Goal: Information Seeking & Learning: Understand process/instructions

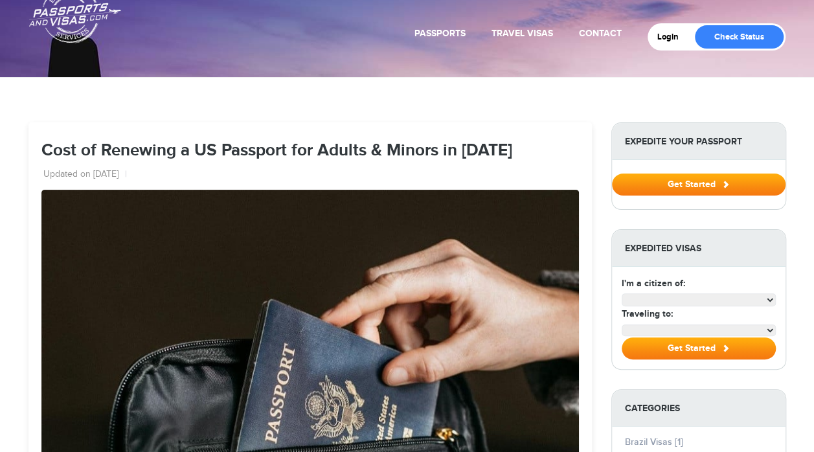
select select "**********"
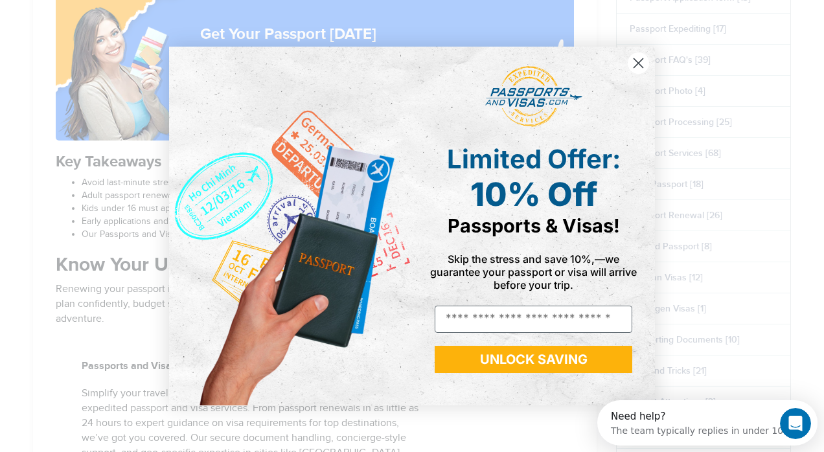
click at [636, 67] on circle "Close dialog" at bounding box center [637, 62] width 21 height 21
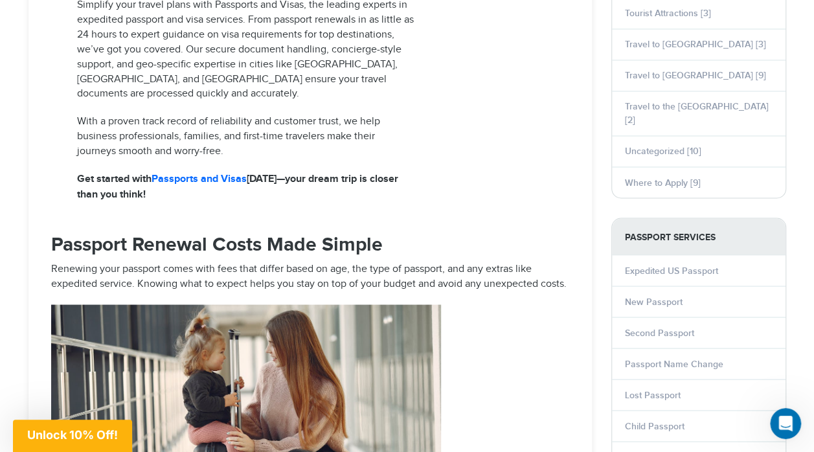
scroll to position [1295, 0]
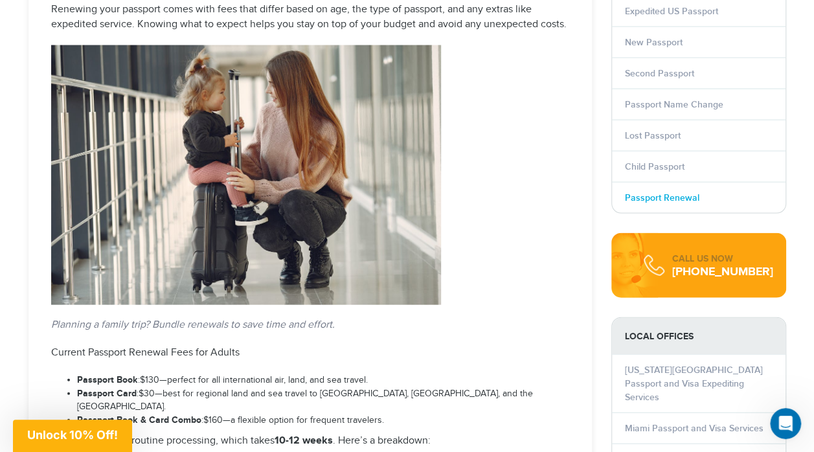
click at [636, 192] on link "Passport Renewal" at bounding box center [662, 197] width 74 height 11
